Goal: Communication & Community: Answer question/provide support

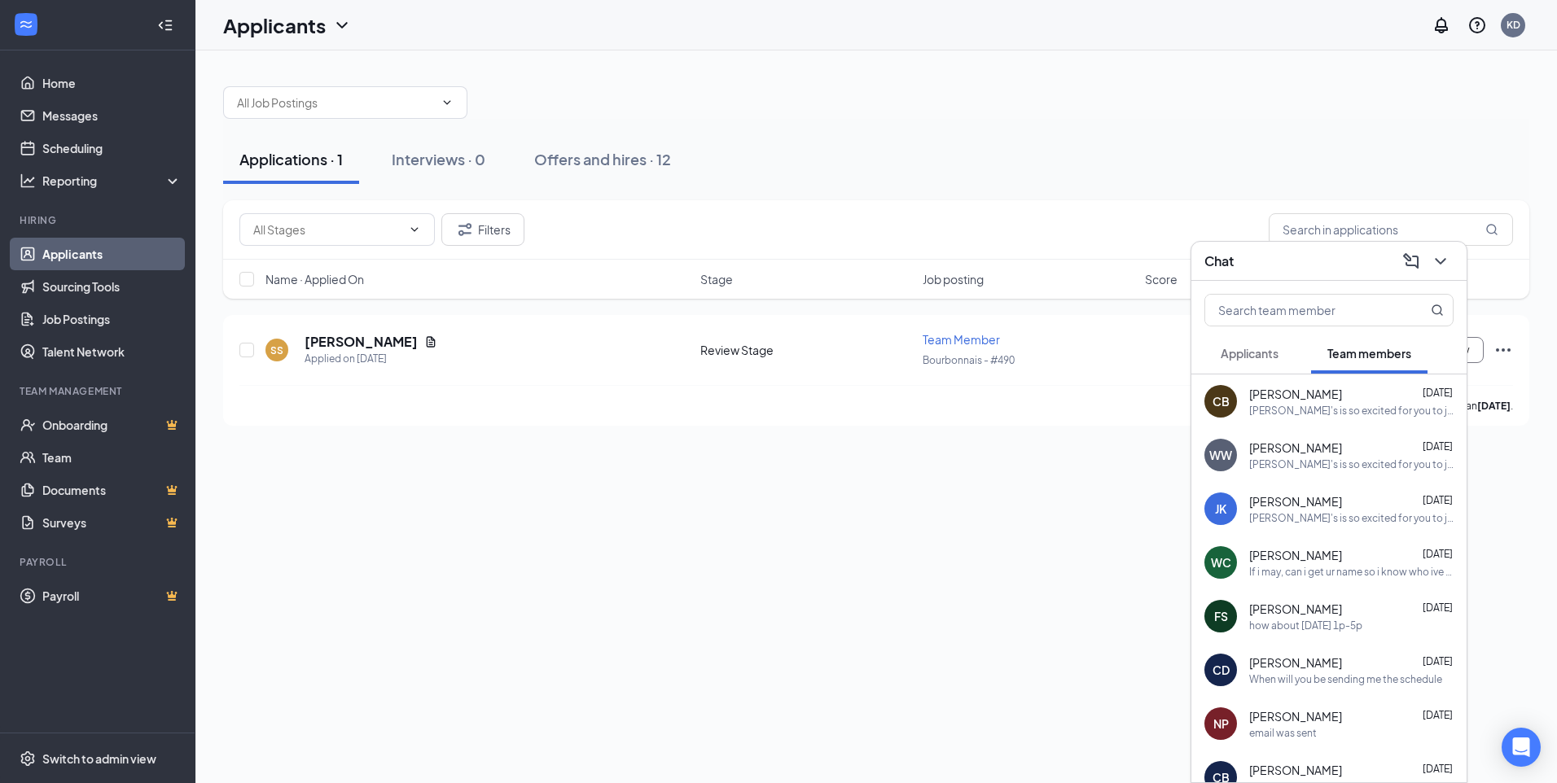
click at [1260, 353] on span "Applicants" at bounding box center [1249, 353] width 58 height 15
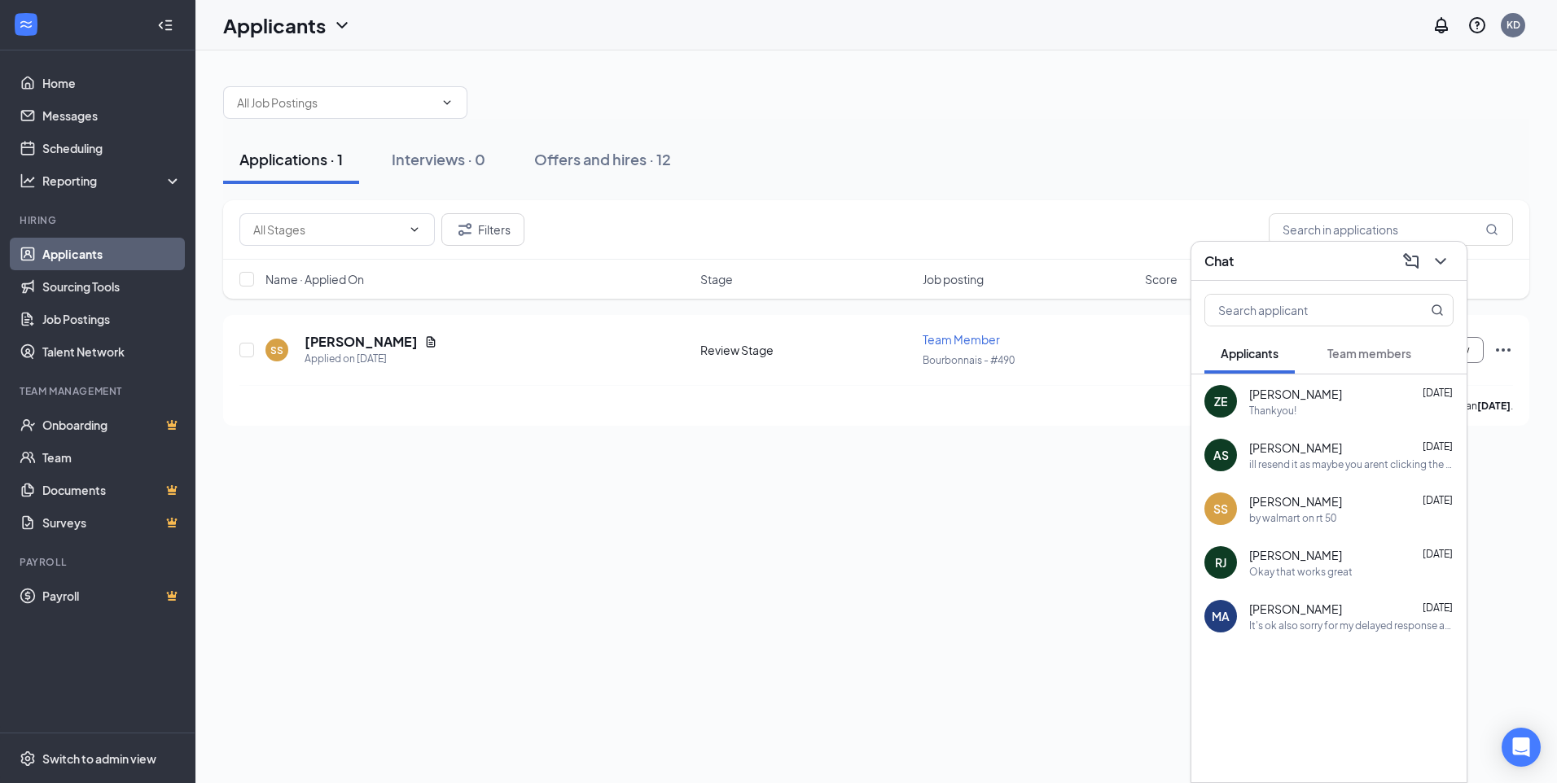
click at [1309, 455] on span "[PERSON_NAME]" at bounding box center [1295, 448] width 93 height 16
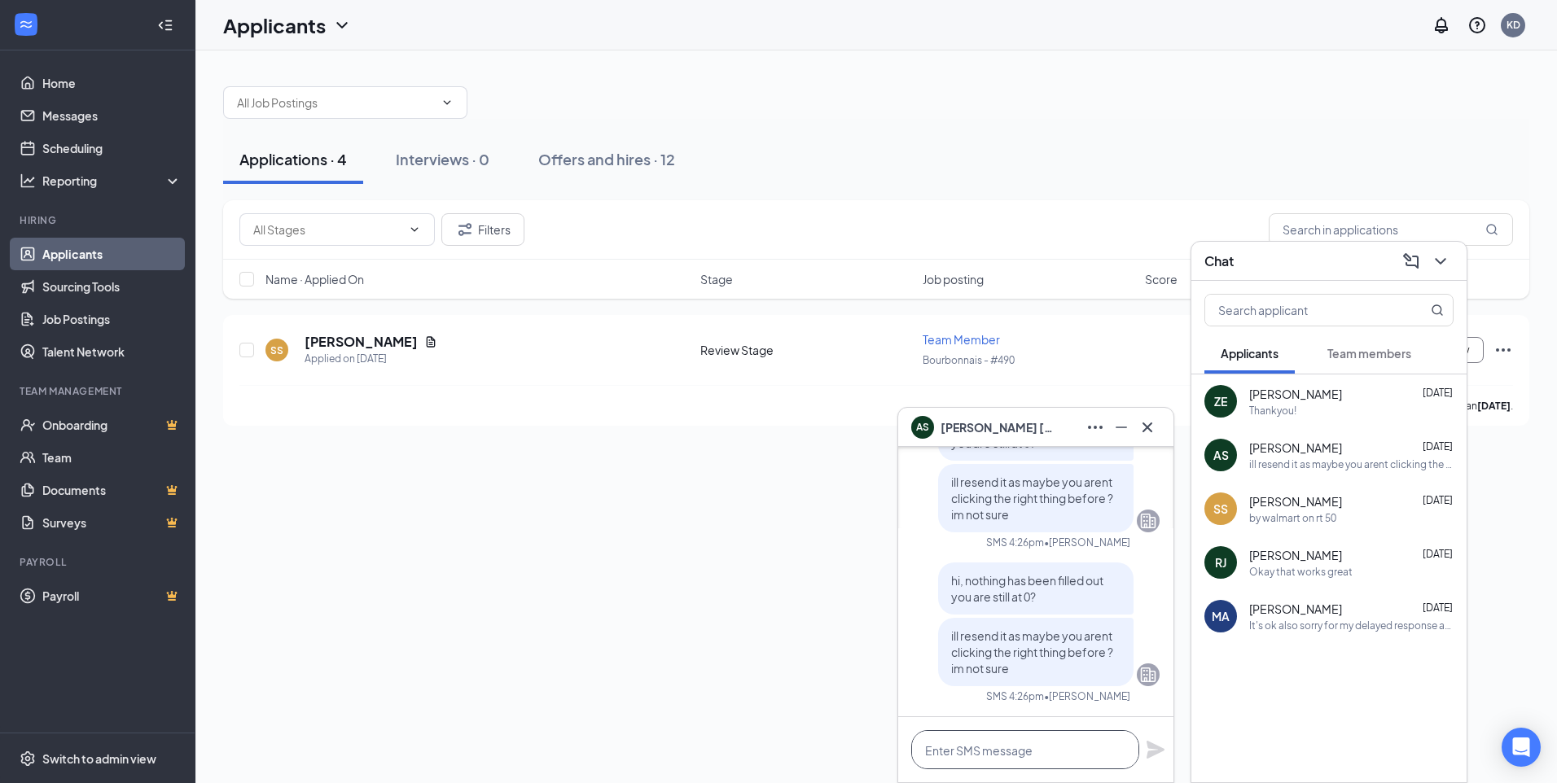
click at [1040, 743] on textarea at bounding box center [1025, 749] width 228 height 39
type textarea "HELLO"
click at [1150, 749] on icon "Plane" at bounding box center [1156, 750] width 20 height 20
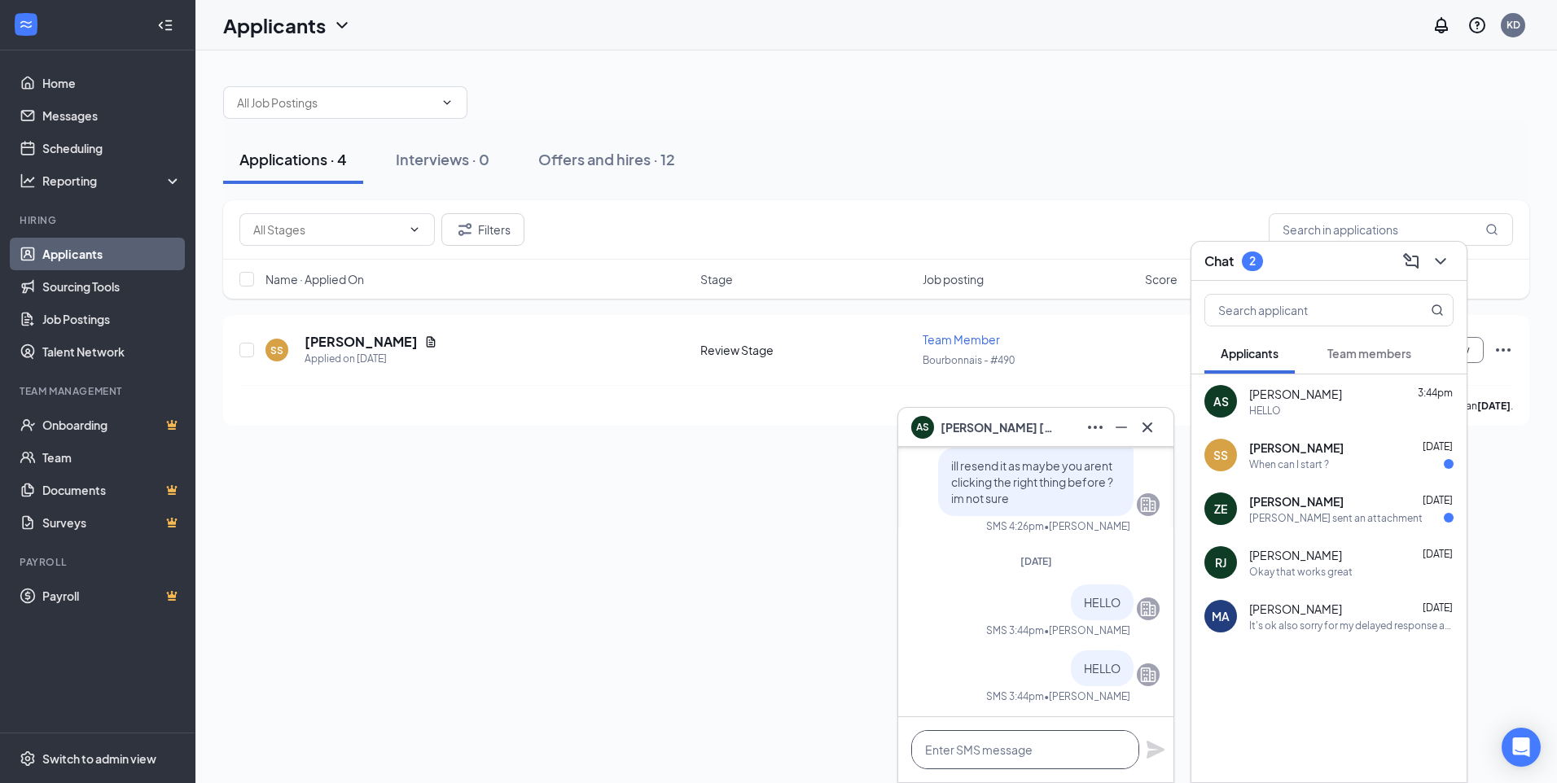
click at [1012, 747] on textarea at bounding box center [1025, 749] width 228 height 39
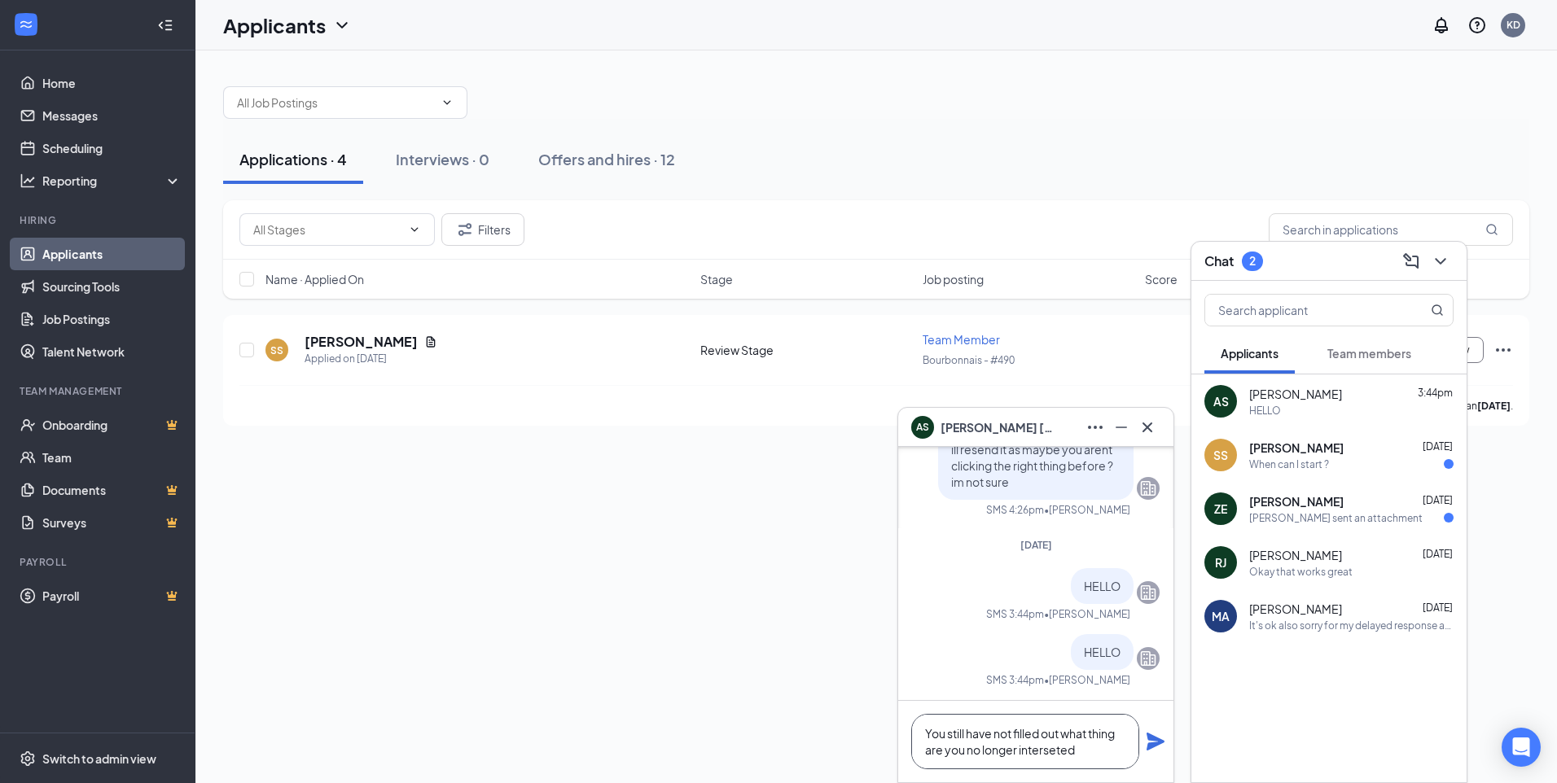
type textarea "You still have not filled out what thing are you no longer interseted"
click at [1147, 738] on icon "Plane" at bounding box center [1156, 742] width 20 height 20
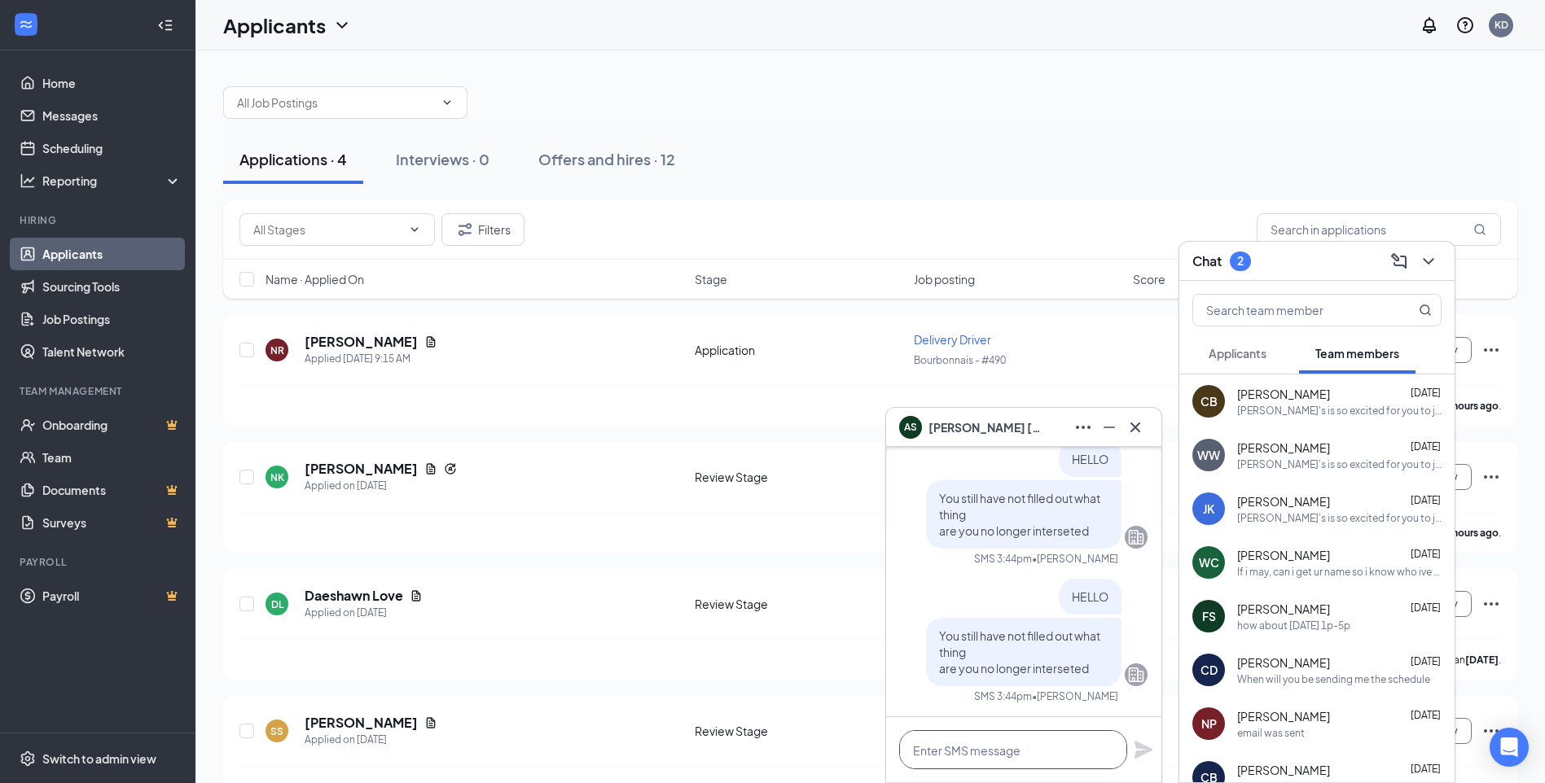
click at [983, 742] on textarea at bounding box center [1013, 749] width 228 height 39
type textarea "can you respond either way please"
click at [1137, 749] on icon "Plane" at bounding box center [1143, 750] width 20 height 20
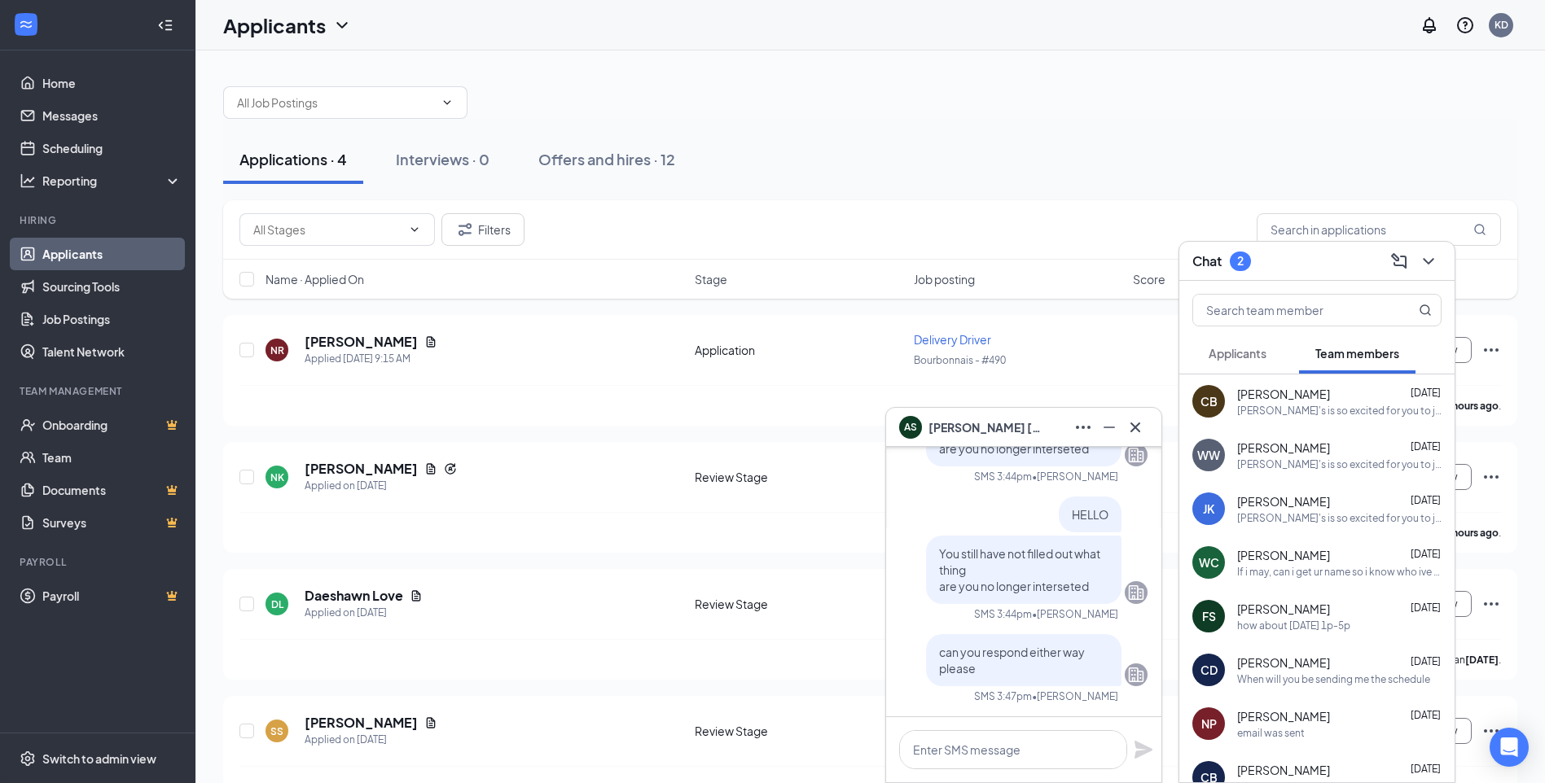
click at [1290, 502] on span "[PERSON_NAME]" at bounding box center [1283, 501] width 93 height 16
